Goal: Navigation & Orientation: Find specific page/section

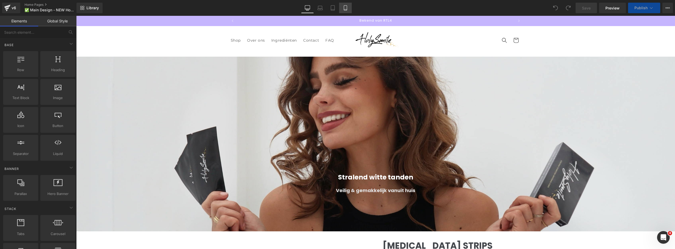
click at [344, 7] on icon at bounding box center [345, 7] width 5 height 5
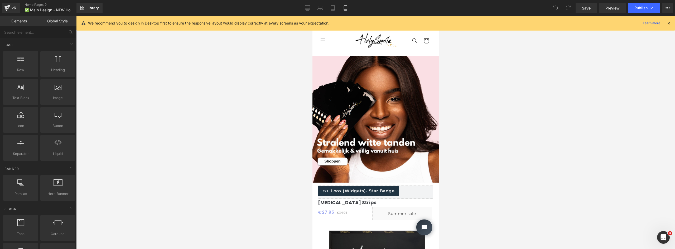
scroll to position [0, 185]
